Goal: Task Accomplishment & Management: Manage account settings

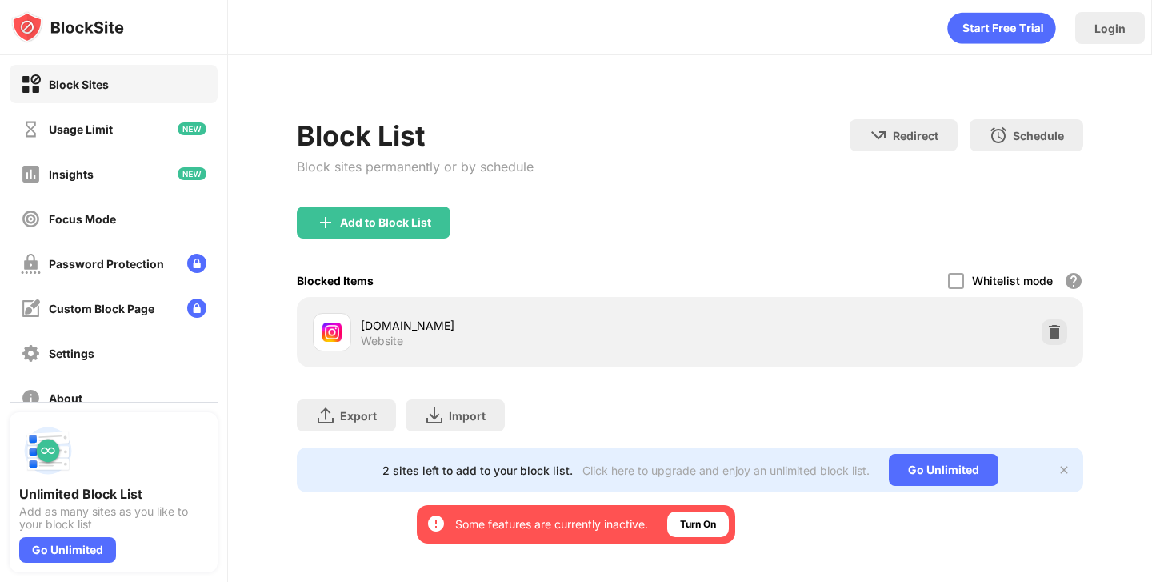
click at [1033, 327] on div "[DOMAIN_NAME] Website" at bounding box center [689, 331] width 767 height 51
click at [1047, 328] on img at bounding box center [1055, 332] width 16 height 16
